Goal: Navigation & Orientation: Find specific page/section

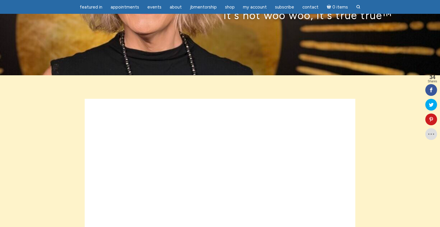
scroll to position [151, 0]
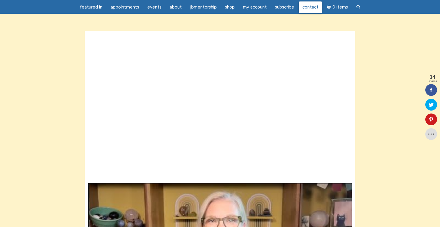
click at [310, 7] on span "Contact" at bounding box center [310, 6] width 16 height 5
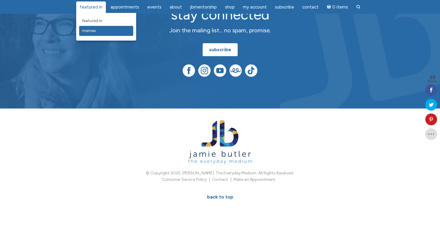
scroll to position [371, 0]
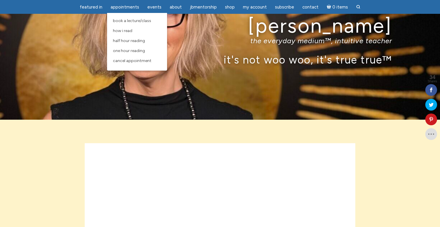
scroll to position [41, 0]
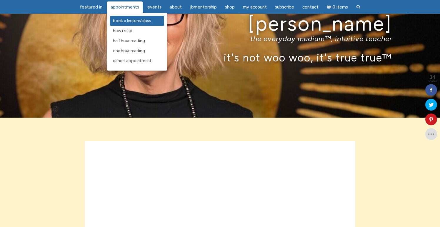
click at [125, 21] on span "Book a Lecture/Class" at bounding box center [132, 20] width 38 height 5
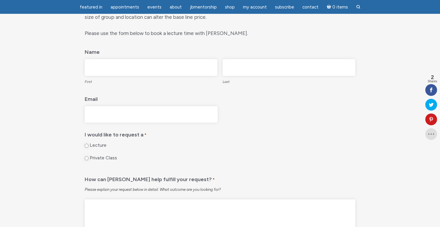
scroll to position [250, 0]
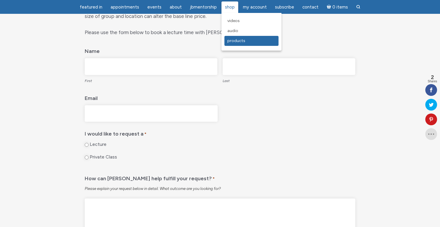
click at [229, 39] on span "Products" at bounding box center [236, 40] width 18 height 5
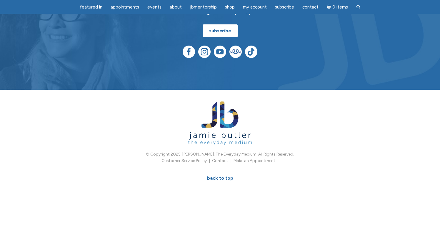
scroll to position [441, 0]
